Goal: Check status: Check status

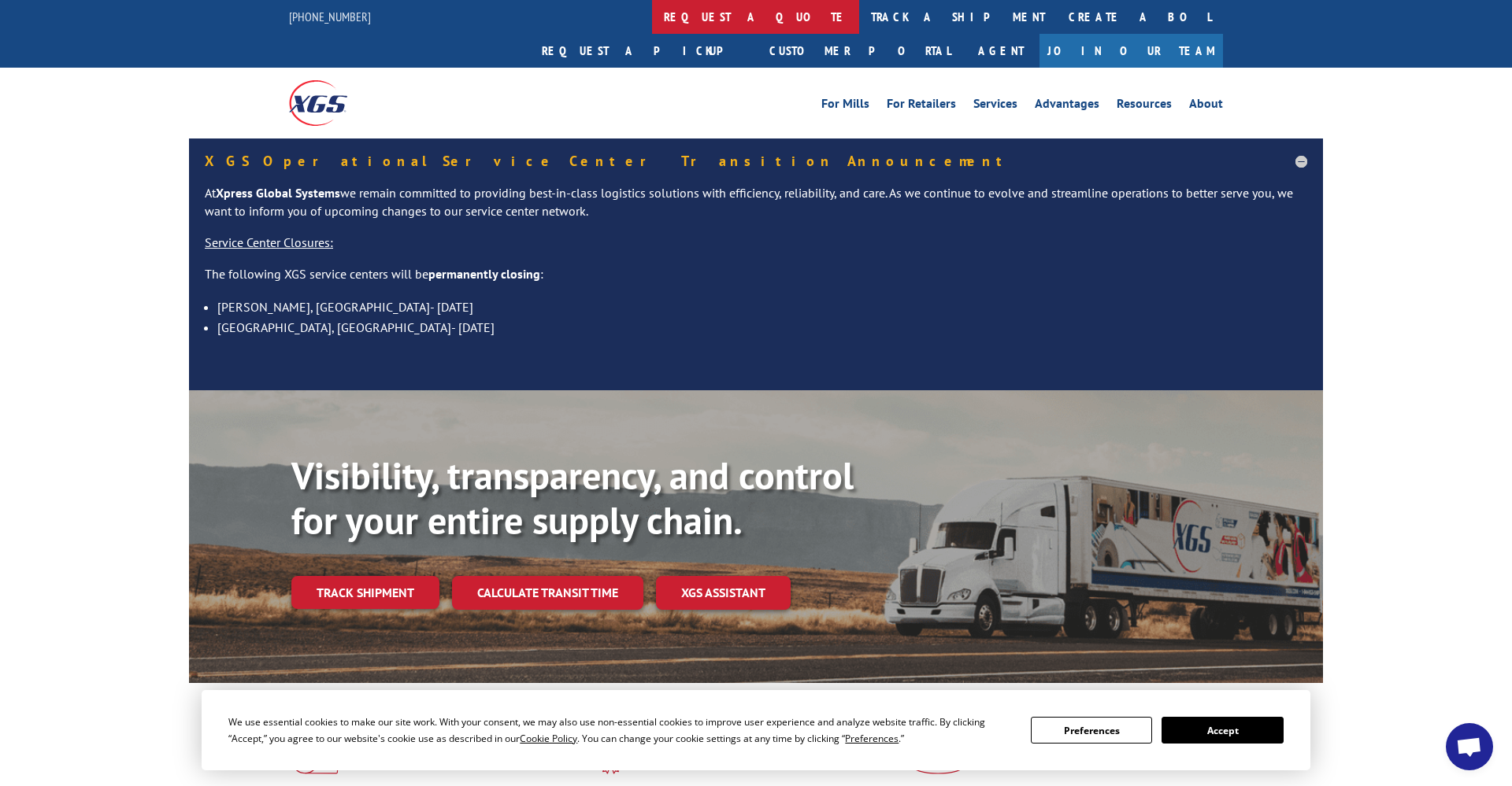
click at [652, 19] on link "request a quote" at bounding box center [755, 17] width 207 height 34
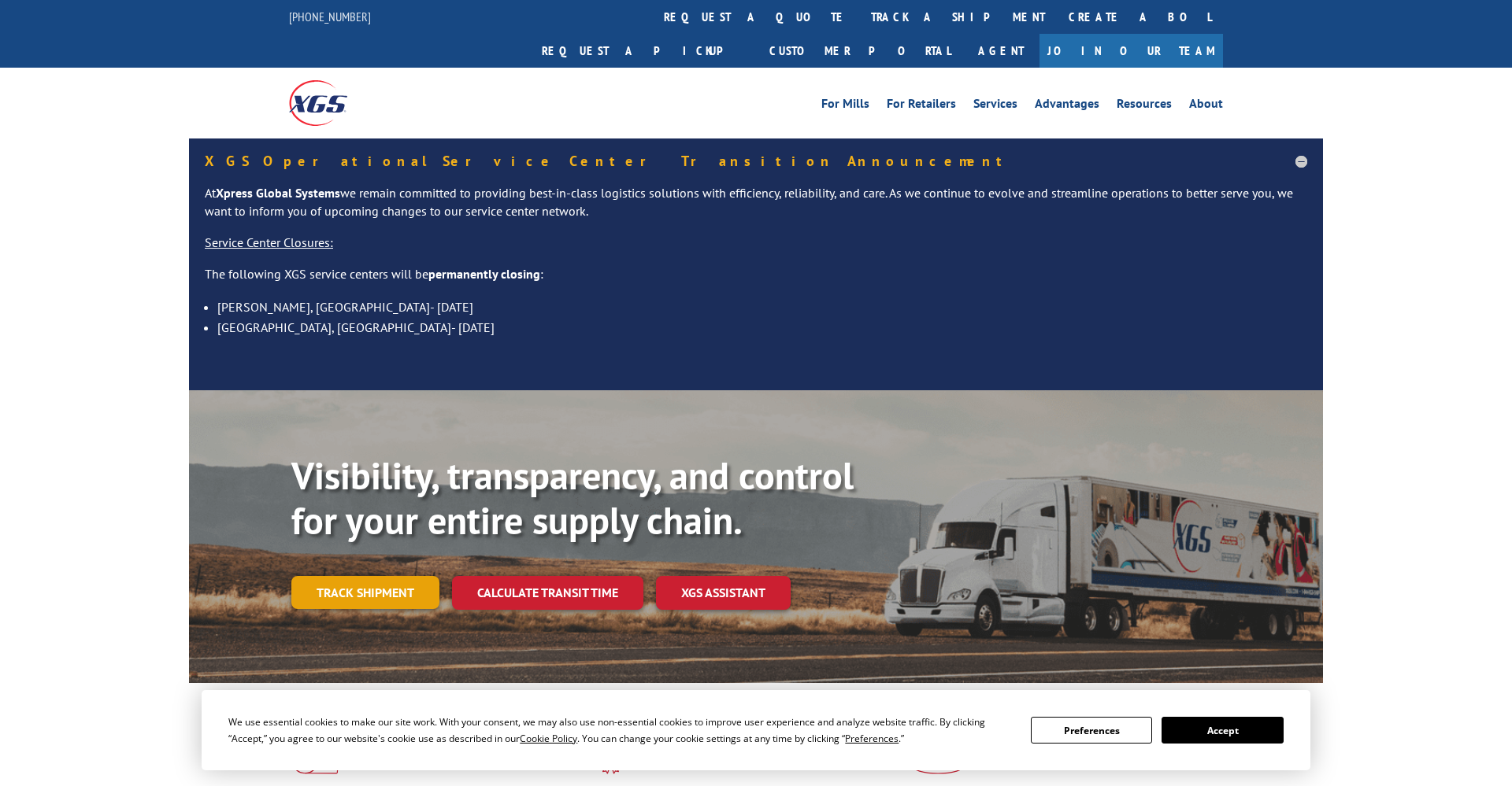
click at [379, 576] on link "Track shipment" at bounding box center [366, 592] width 148 height 33
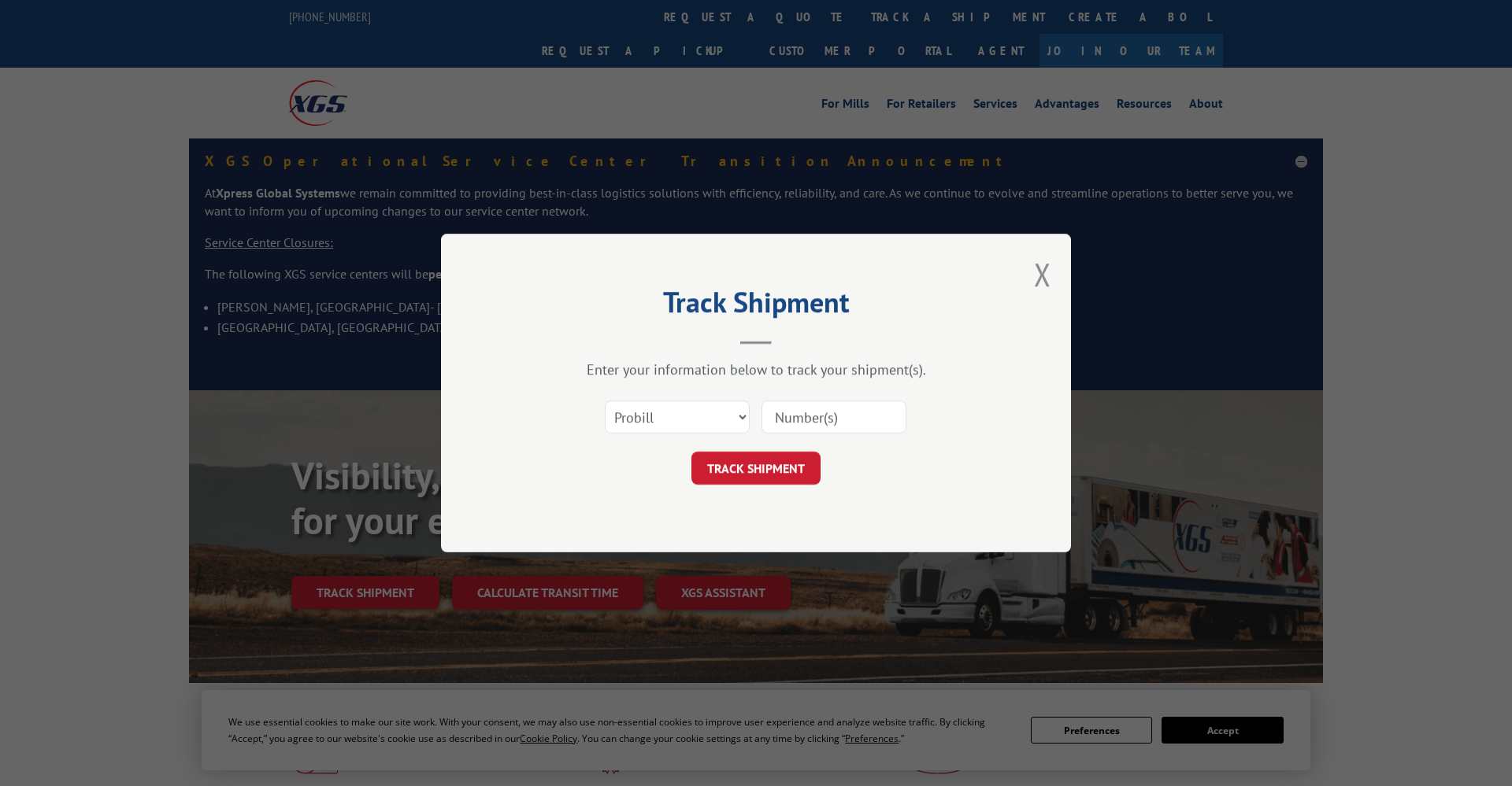
paste input "16955618"
type input "16955618"
click at [744, 465] on button "TRACK SHIPMENT" at bounding box center [756, 467] width 129 height 33
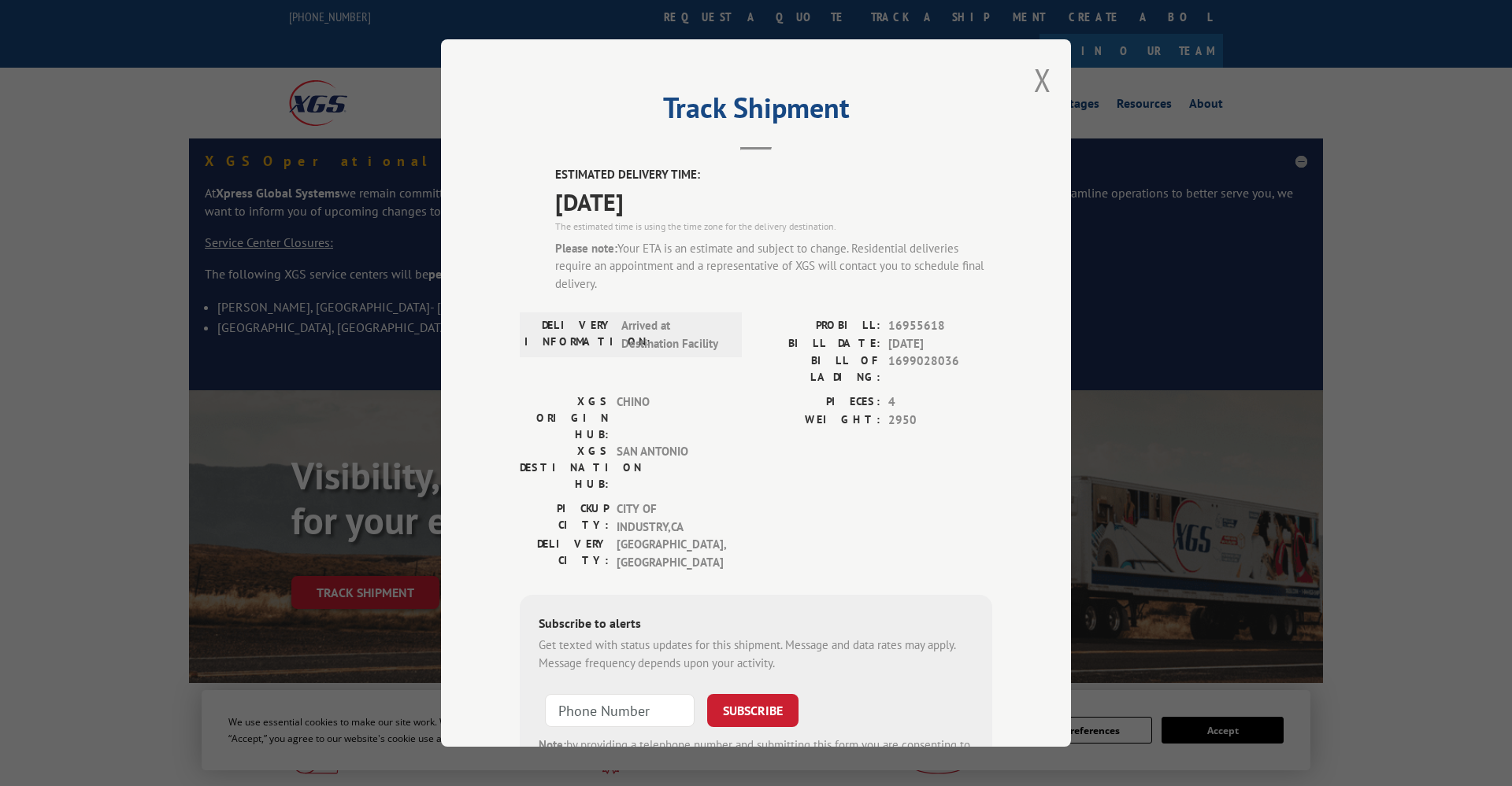
drag, startPoint x: 555, startPoint y: 172, endPoint x: 683, endPoint y: 196, distance: 130.2
click at [683, 196] on div "ESTIMATED DELIVERY TIME: 09/02/2025 The estimated time is using the time zone f…" at bounding box center [773, 236] width 437 height 139
copy div "ESTIMATED DELIVERY TIME: 09/02/2025"
click at [819, 205] on span "09/02/2025" at bounding box center [773, 202] width 437 height 36
click at [1048, 76] on button "Close modal" at bounding box center [1042, 79] width 18 height 42
